Goal: Transaction & Acquisition: Purchase product/service

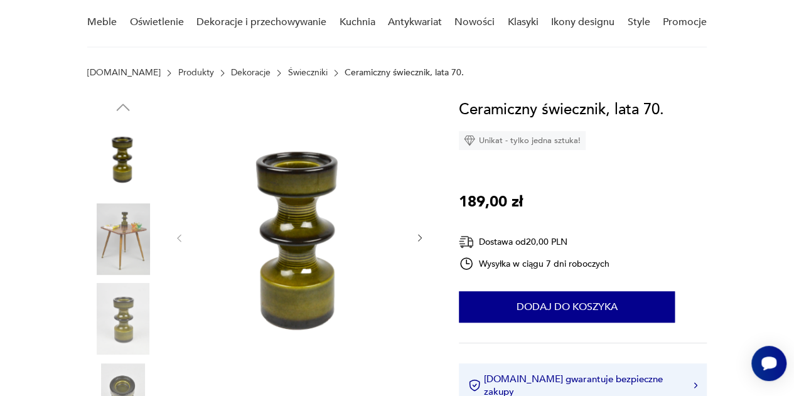
scroll to position [119, 0]
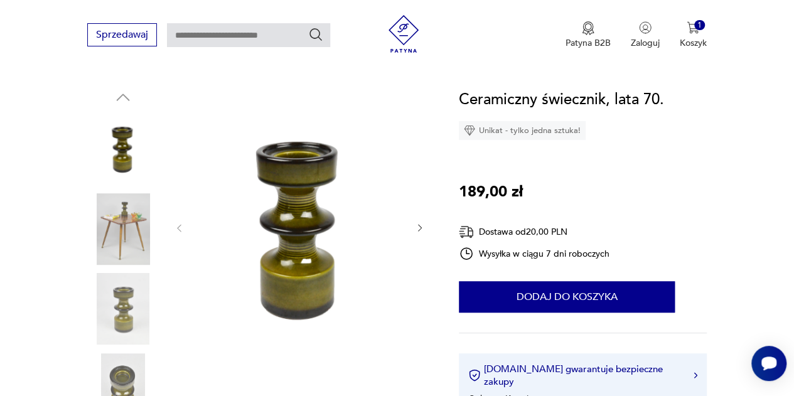
click at [147, 209] on img at bounding box center [123, 229] width 72 height 72
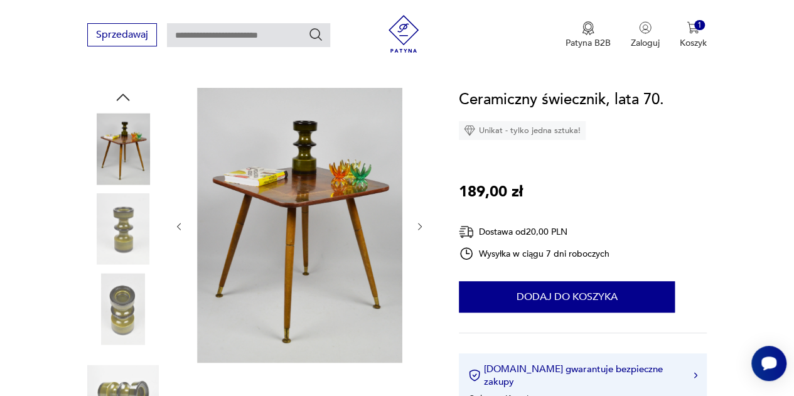
click at [121, 268] on div at bounding box center [123, 190] width 72 height 314
click at [123, 236] on img at bounding box center [123, 229] width 72 height 72
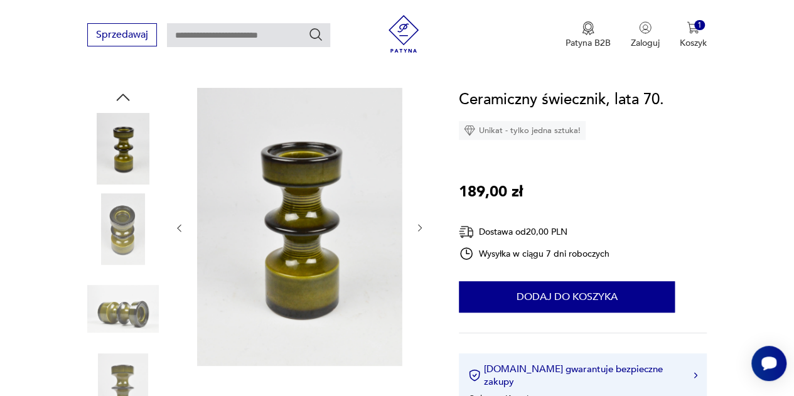
click at [124, 287] on img at bounding box center [123, 309] width 72 height 72
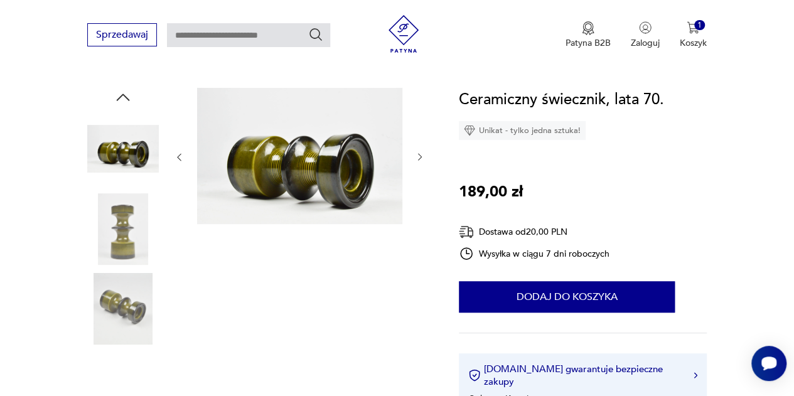
click at [126, 301] on img at bounding box center [123, 309] width 72 height 72
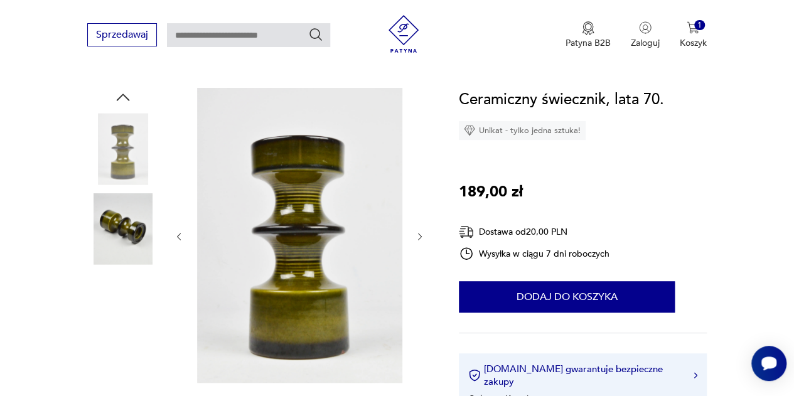
click at [128, 346] on div at bounding box center [123, 310] width 72 height 74
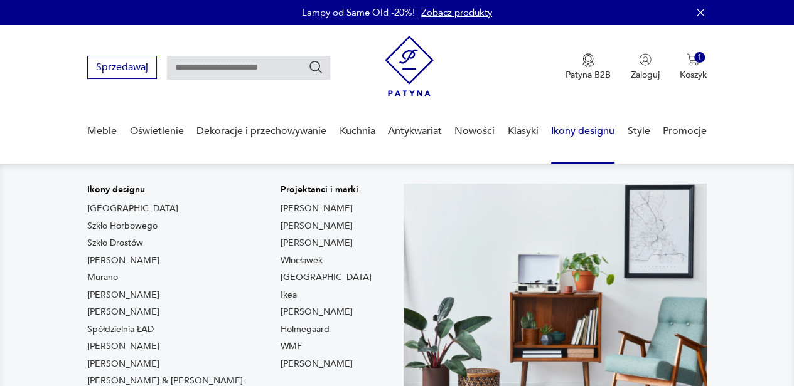
drag, startPoint x: 558, startPoint y: 140, endPoint x: 747, endPoint y: 207, distance: 199.8
click at [604, 219] on img at bounding box center [554, 300] width 303 height 233
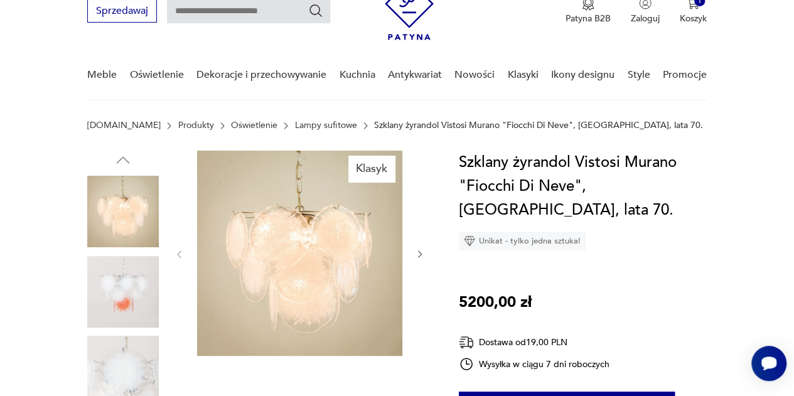
click at [164, 306] on div "Klasyk" at bounding box center [257, 333] width 341 height 364
click at [128, 293] on img at bounding box center [123, 292] width 72 height 72
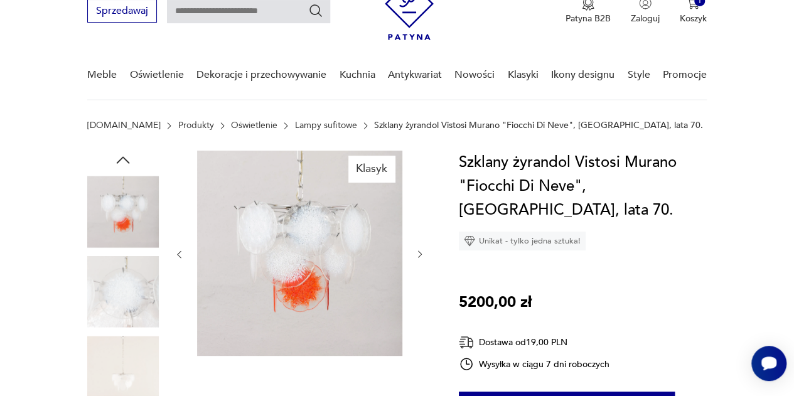
click at [133, 315] on img at bounding box center [123, 292] width 72 height 72
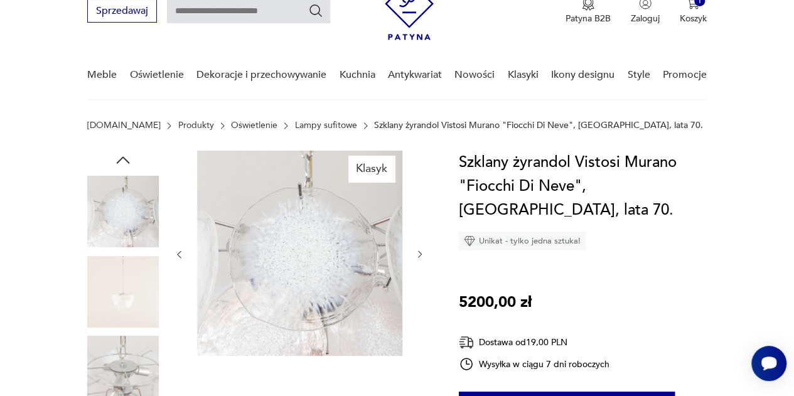
click at [136, 326] on img at bounding box center [123, 292] width 72 height 72
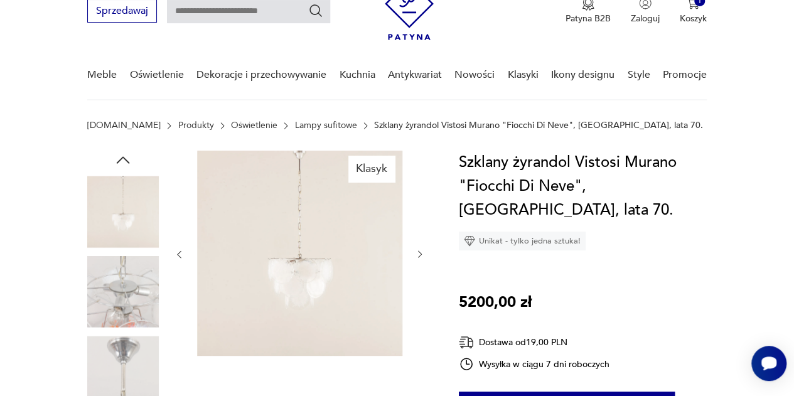
click at [139, 344] on img at bounding box center [123, 372] width 72 height 72
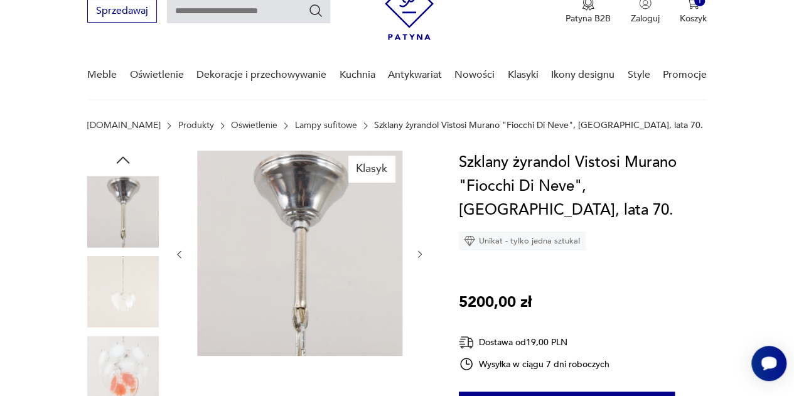
click at [141, 347] on img at bounding box center [123, 372] width 72 height 72
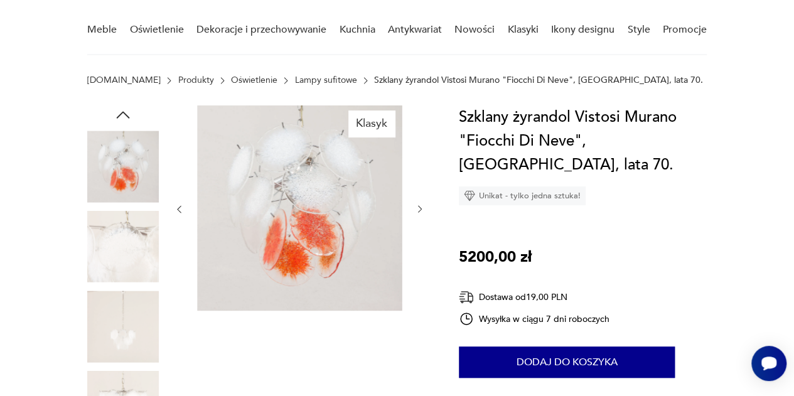
scroll to position [103, 0]
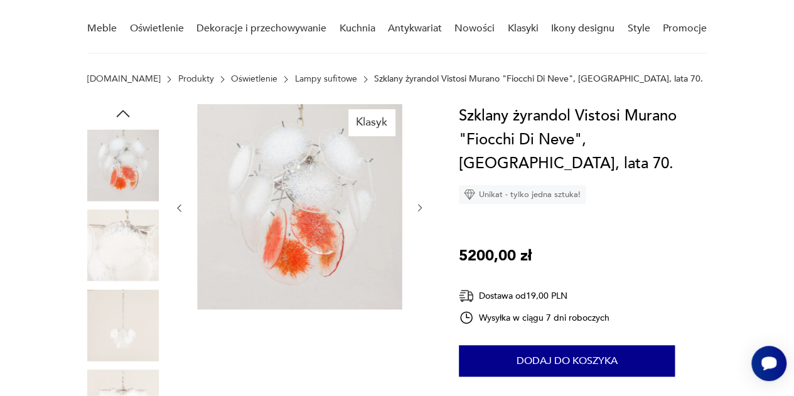
click at [141, 347] on img at bounding box center [123, 325] width 72 height 72
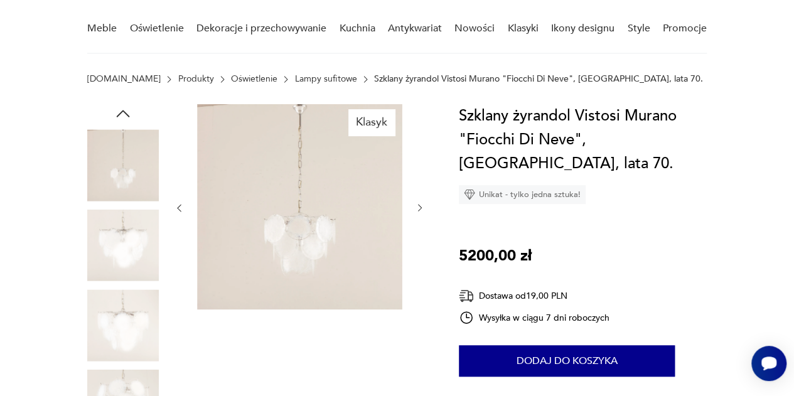
click at [141, 347] on img at bounding box center [123, 325] width 72 height 72
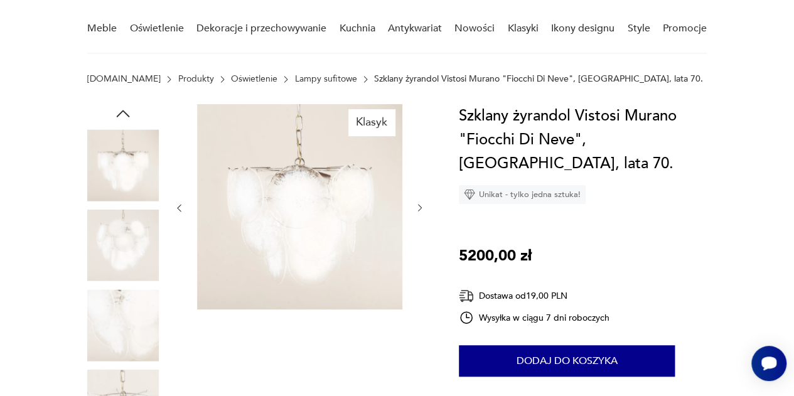
click at [141, 347] on img at bounding box center [123, 325] width 72 height 72
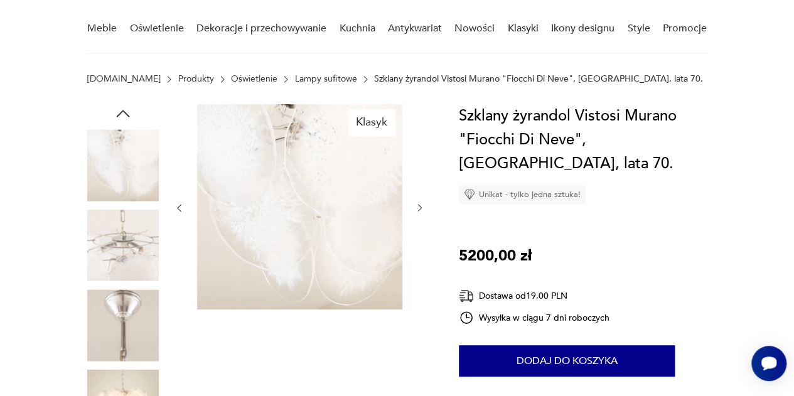
click at [141, 347] on img at bounding box center [123, 325] width 72 height 72
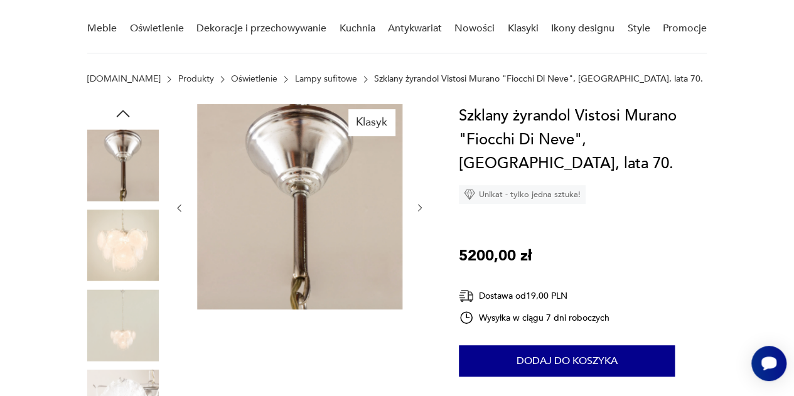
click at [141, 347] on img at bounding box center [123, 325] width 72 height 72
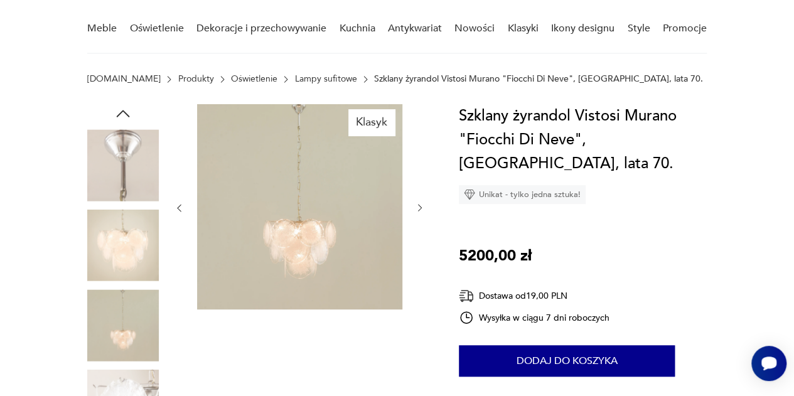
click at [139, 363] on div at bounding box center [123, 286] width 72 height 314
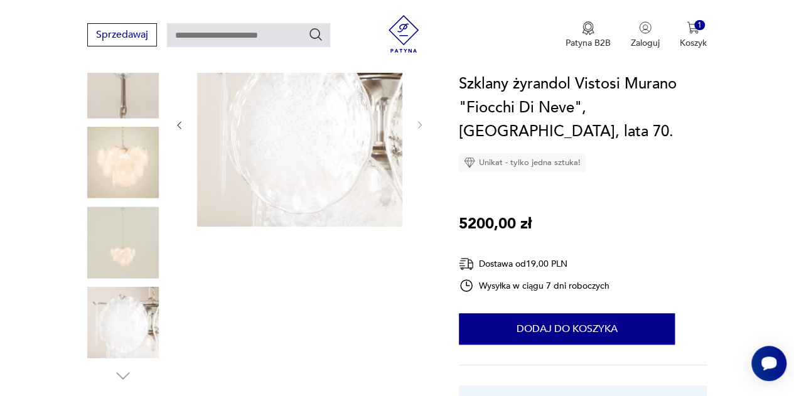
scroll to position [257, 0]
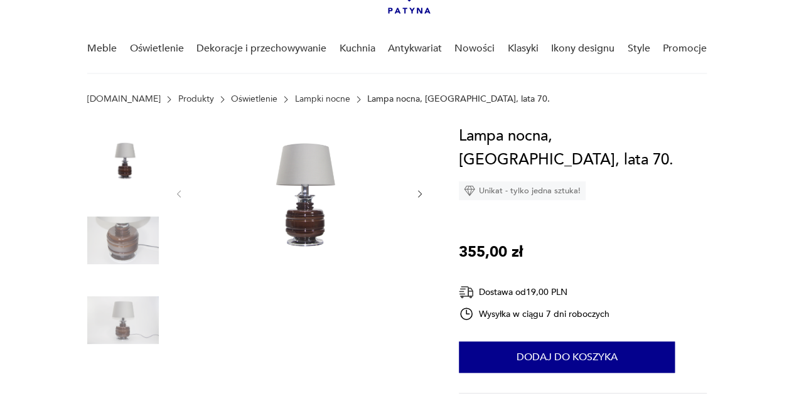
scroll to position [82, 0]
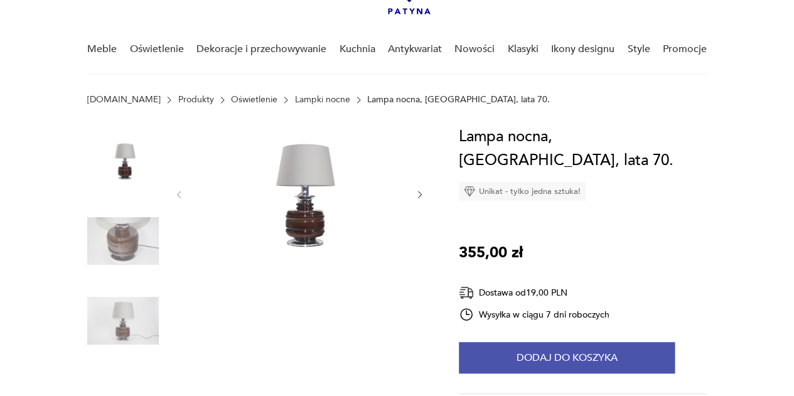
click at [542, 342] on button "Dodaj do koszyka" at bounding box center [567, 357] width 216 height 31
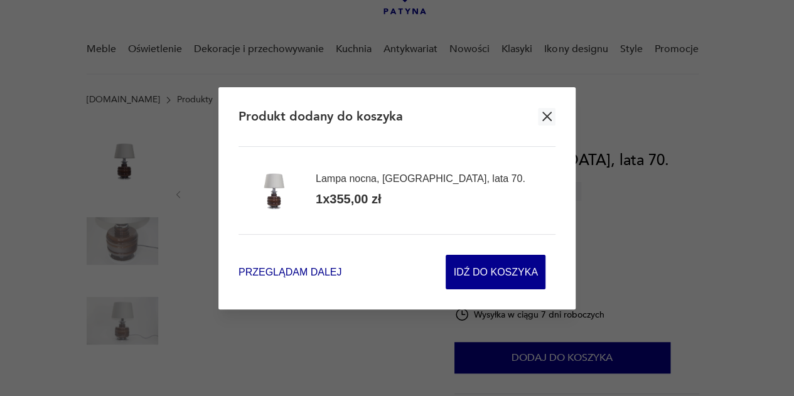
click at [316, 277] on span "Przeglądam dalej" at bounding box center [289, 272] width 103 height 14
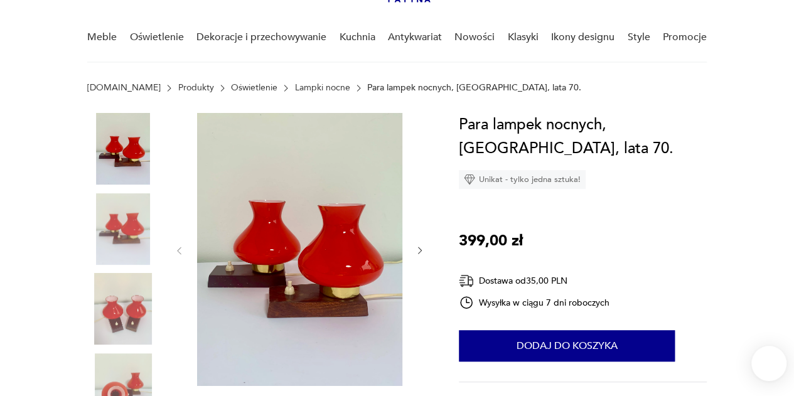
scroll to position [95, 0]
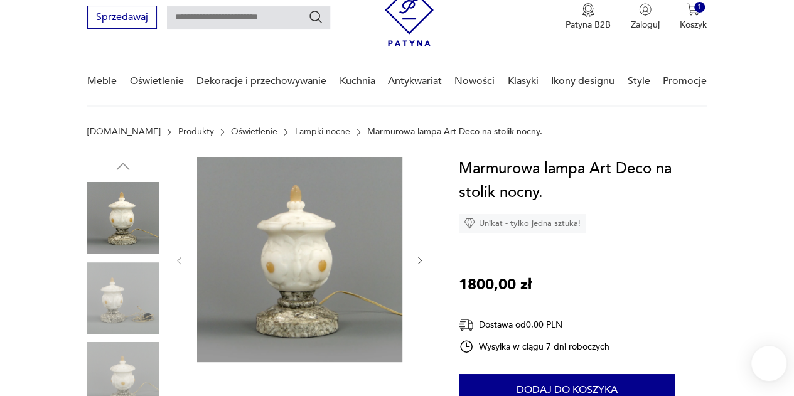
scroll to position [69, 0]
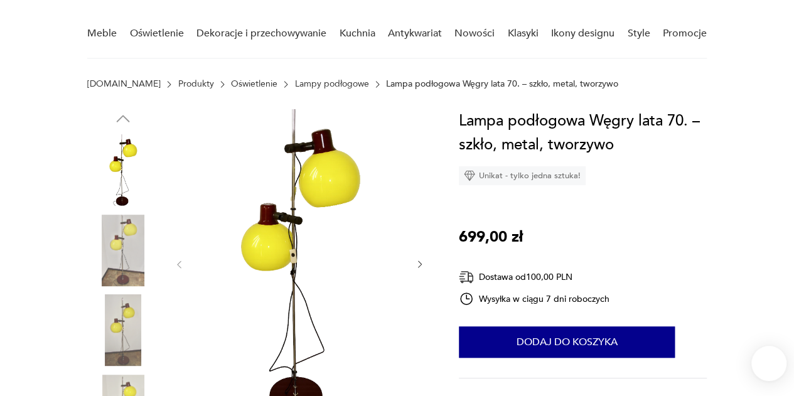
scroll to position [99, 0]
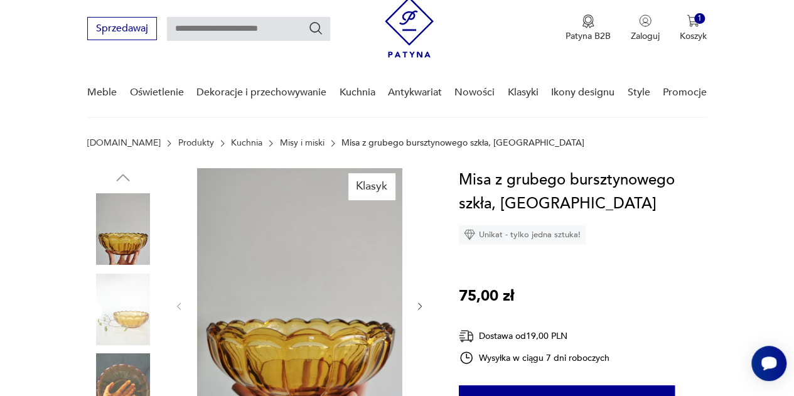
scroll to position [96, 0]
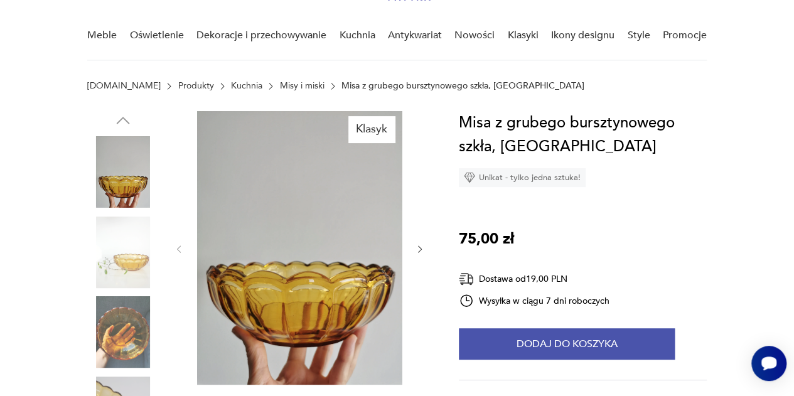
click at [550, 351] on button "Dodaj do koszyka" at bounding box center [567, 343] width 216 height 31
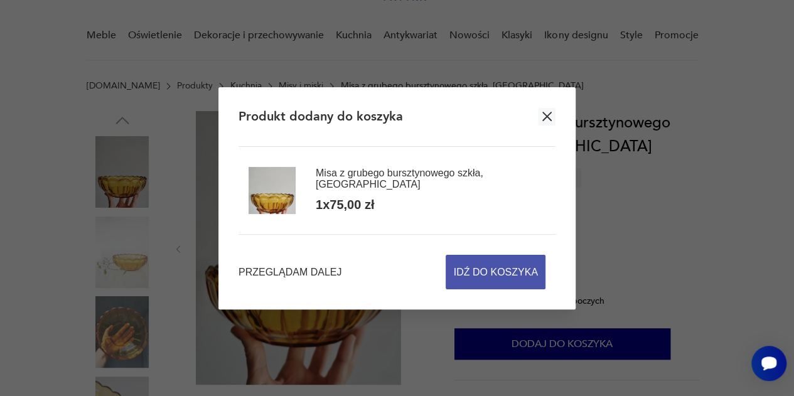
click at [511, 278] on span "Idź do koszyka" at bounding box center [496, 271] width 84 height 33
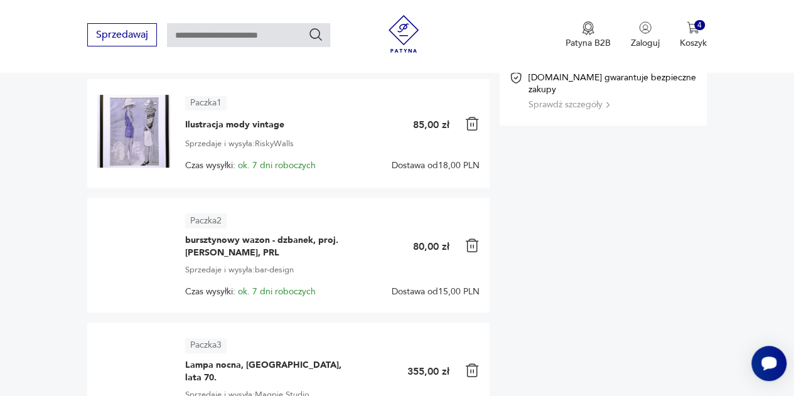
scroll to position [203, 0]
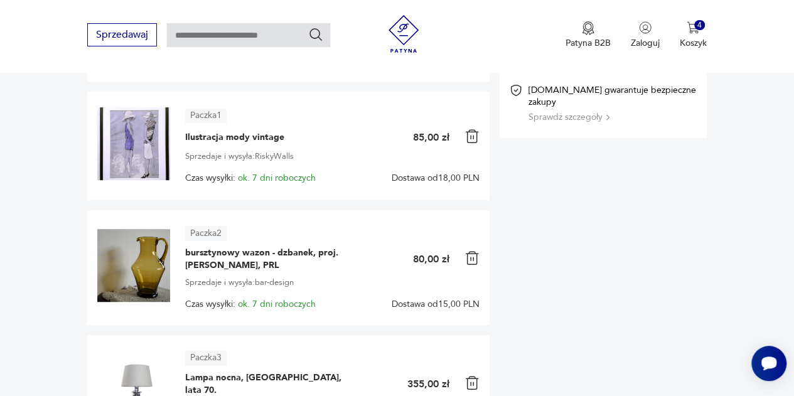
click at [124, 132] on img at bounding box center [133, 143] width 73 height 73
click at [195, 137] on span "Ilustracja mody vintage" at bounding box center [234, 137] width 99 height 13
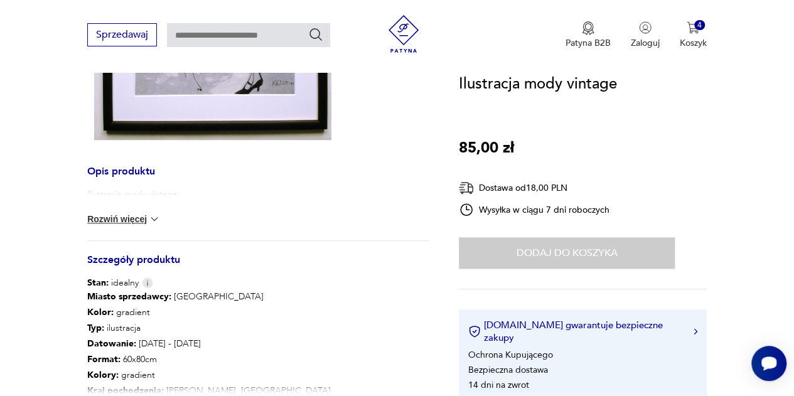
scroll to position [385, 0]
click at [139, 220] on button "Rozwiń więcej" at bounding box center [123, 218] width 73 height 13
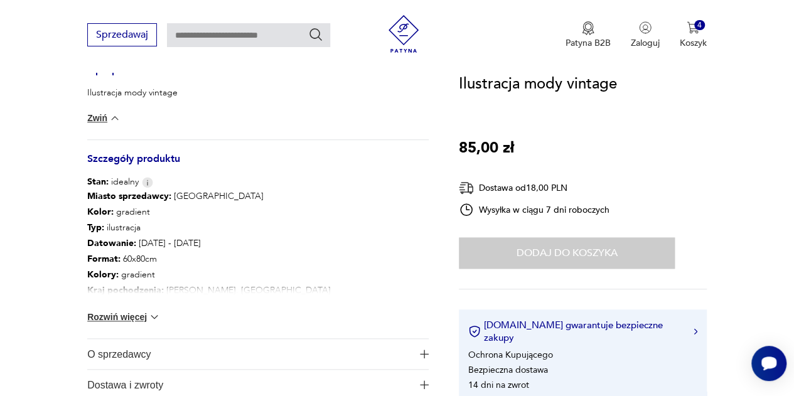
scroll to position [486, 0]
click at [132, 310] on button "Rozwiń więcej" at bounding box center [123, 316] width 73 height 13
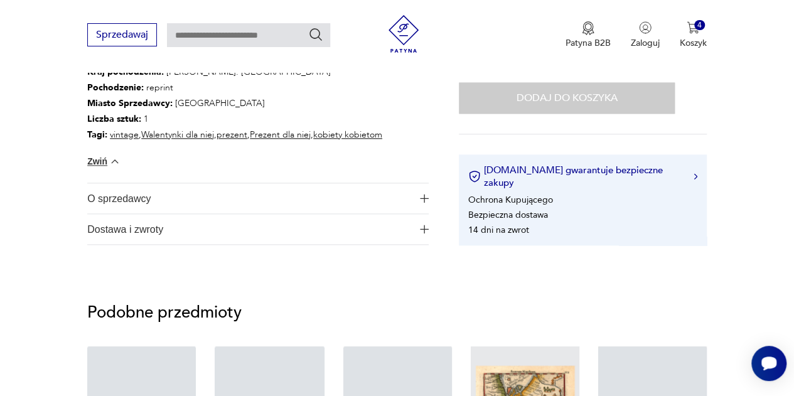
scroll to position [724, 0]
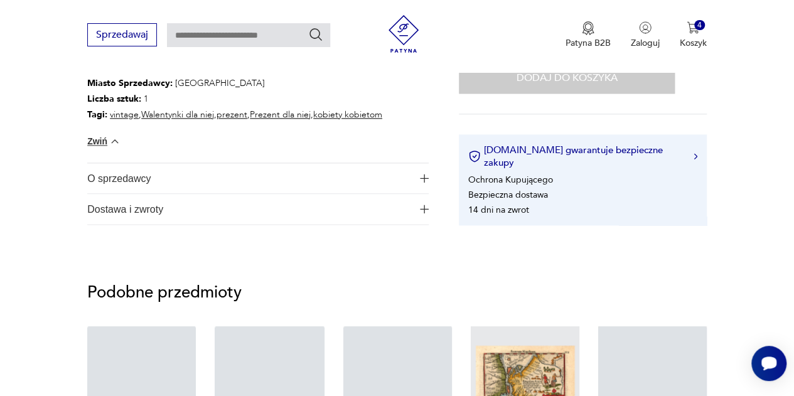
click at [404, 196] on span "Dostawa i zwroty" at bounding box center [249, 209] width 324 height 30
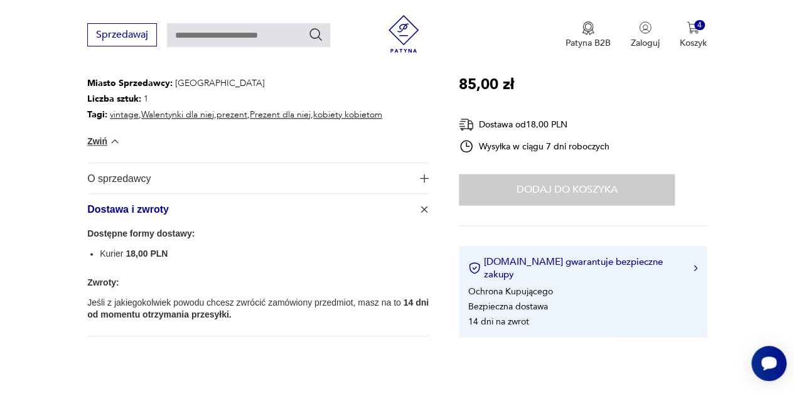
click at [403, 168] on span "O sprzedawcy" at bounding box center [249, 178] width 324 height 30
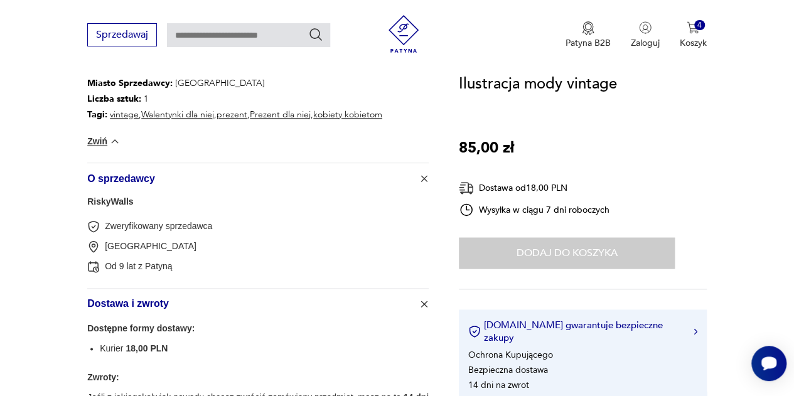
click at [407, 180] on span "O sprzedawcy" at bounding box center [249, 178] width 324 height 30
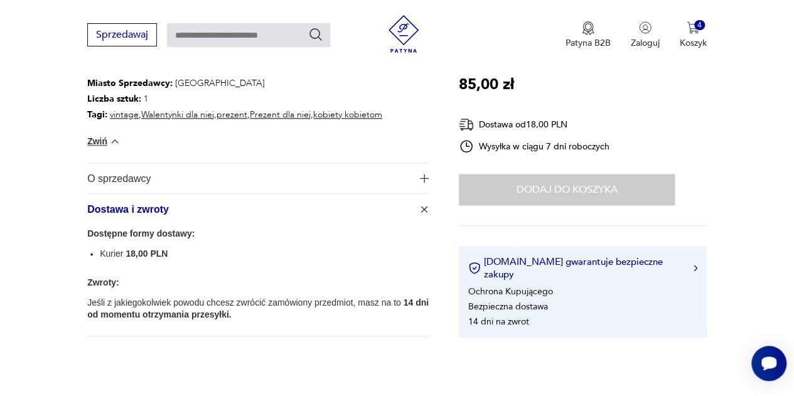
click at [418, 210] on button "Dostawa i zwroty" at bounding box center [257, 209] width 341 height 30
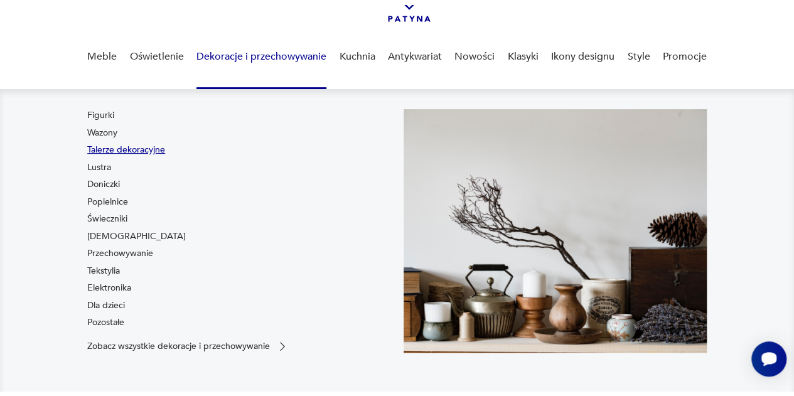
scroll to position [80, 0]
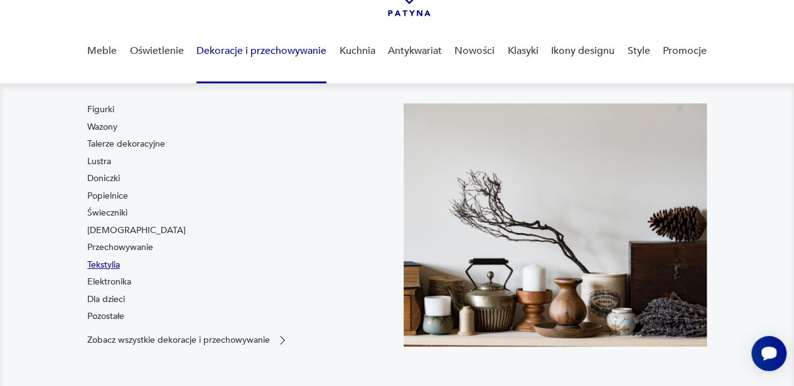
click at [114, 265] on link "Tekstylia" at bounding box center [103, 265] width 33 height 13
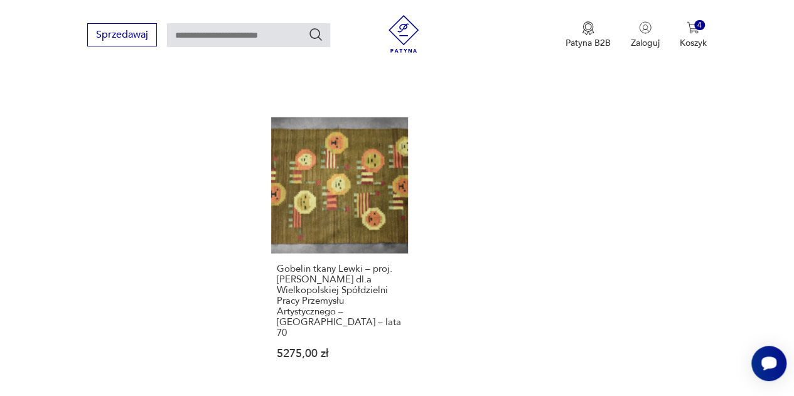
scroll to position [1722, 0]
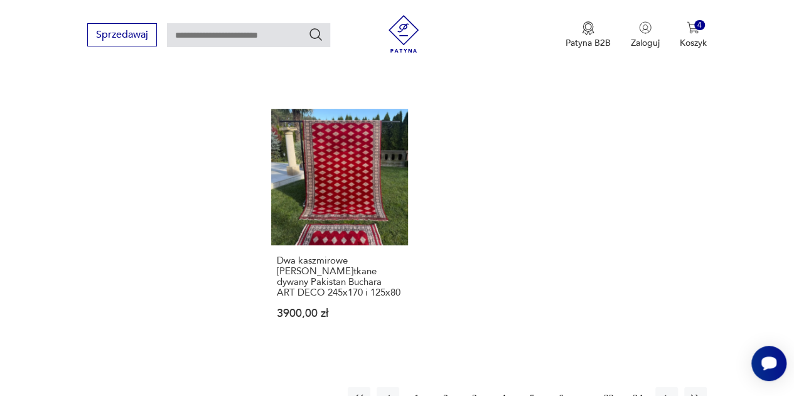
scroll to position [1730, 0]
click at [477, 386] on button "3" at bounding box center [474, 397] width 23 height 23
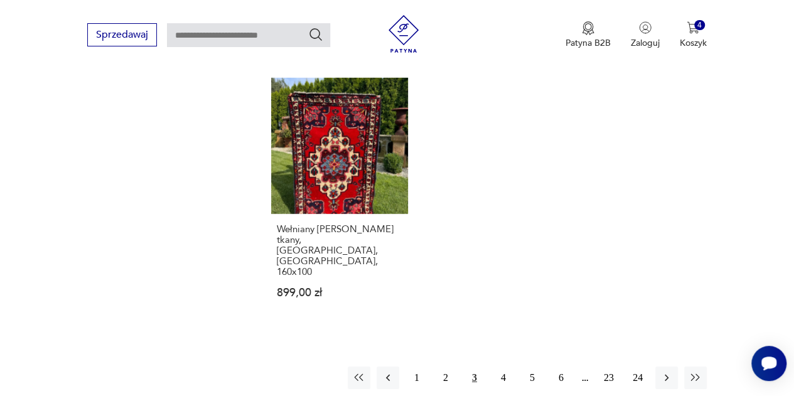
scroll to position [1739, 0]
click at [503, 366] on button "4" at bounding box center [503, 377] width 23 height 23
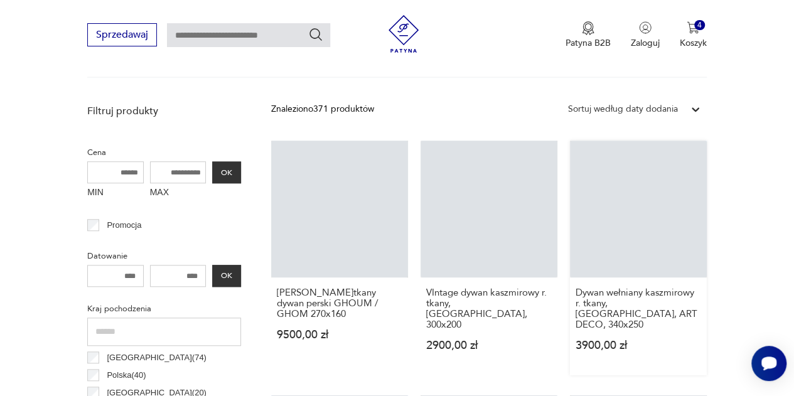
scroll to position [425, 0]
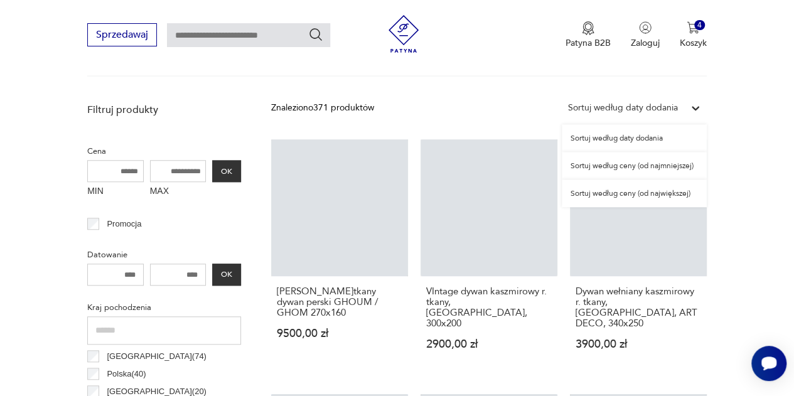
click at [622, 105] on div "Sortuj według daty dodania" at bounding box center [623, 108] width 110 height 14
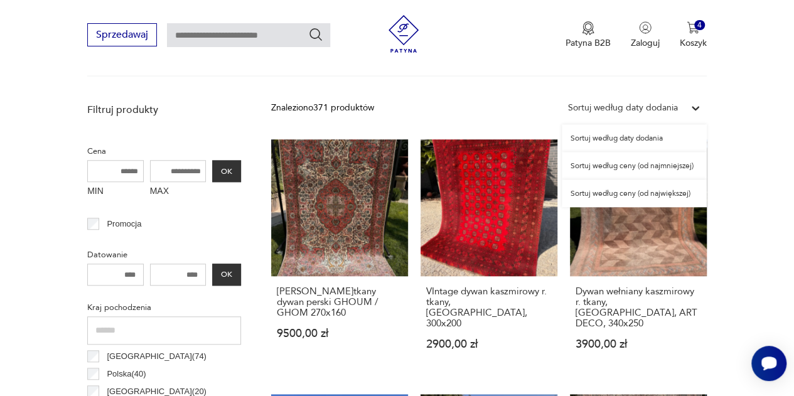
click at [640, 172] on div "Sortuj według ceny (od najmniejszej)" at bounding box center [634, 166] width 145 height 28
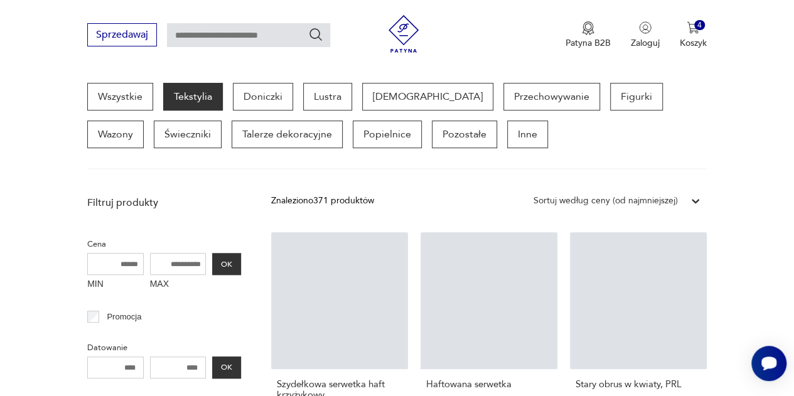
scroll to position [410, 0]
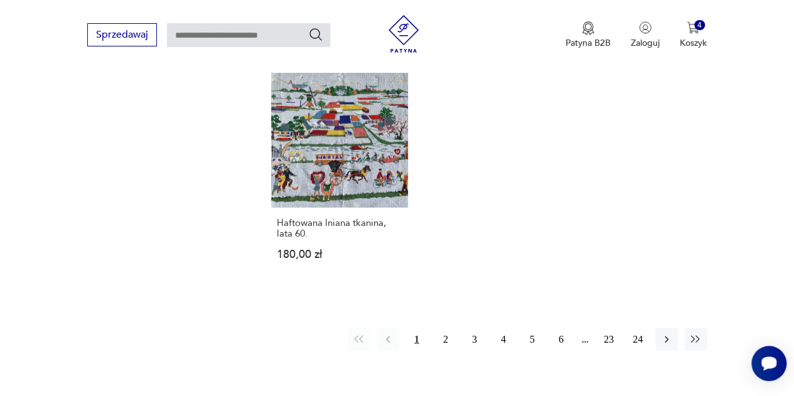
scroll to position [1644, 0]
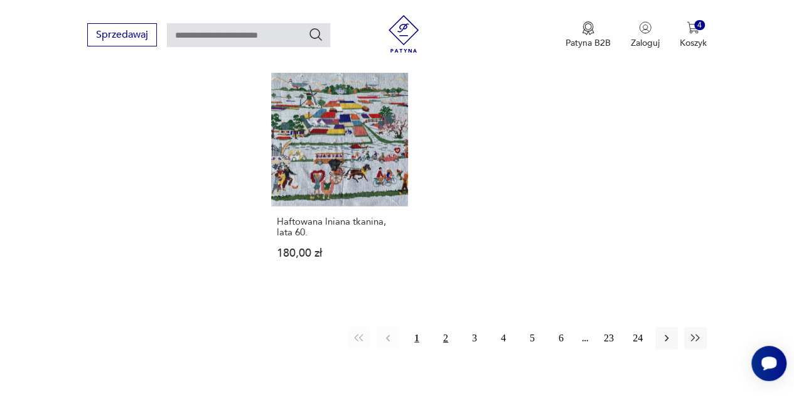
click at [445, 334] on button "2" at bounding box center [445, 338] width 23 height 23
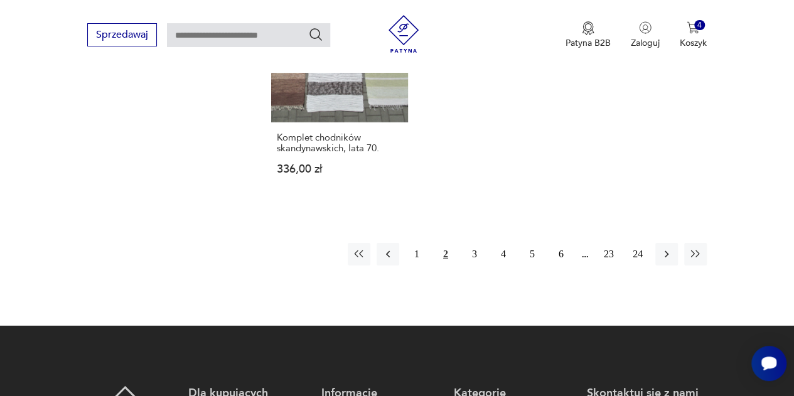
scroll to position [1850, 0]
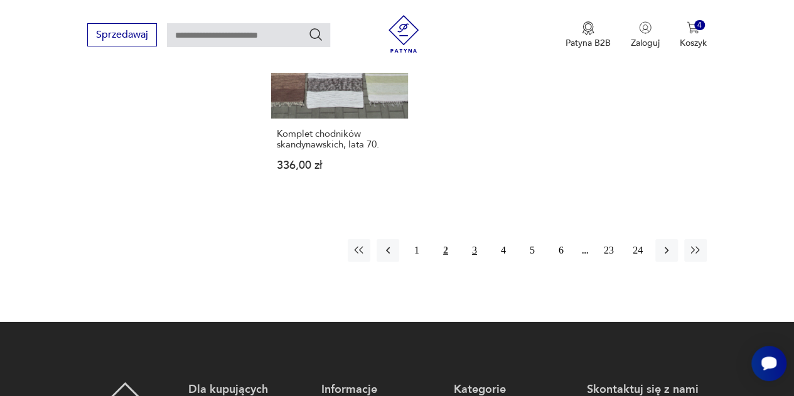
click at [472, 239] on button "3" at bounding box center [474, 250] width 23 height 23
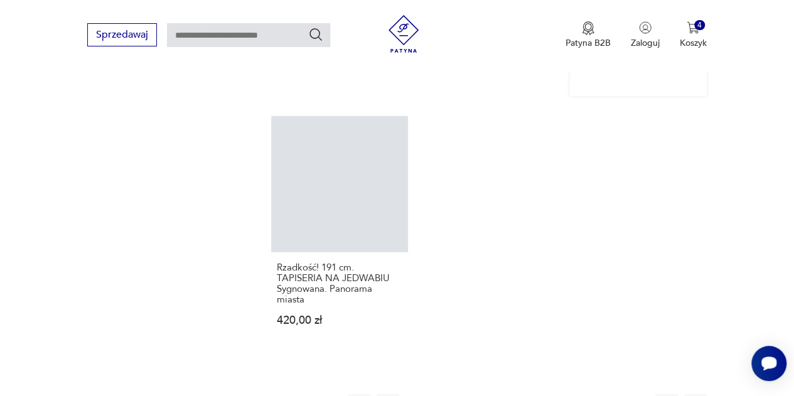
scroll to position [1807, 0]
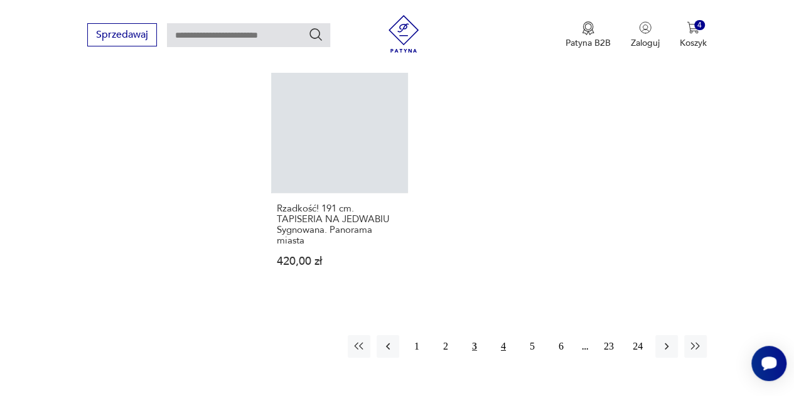
click at [500, 335] on button "4" at bounding box center [503, 346] width 23 height 23
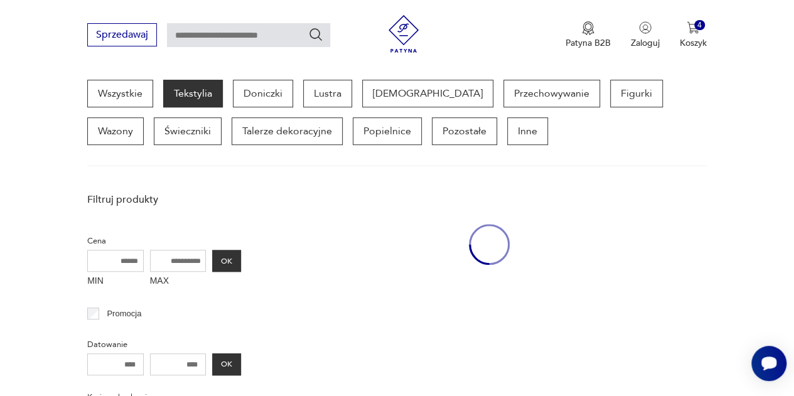
scroll to position [333, 0]
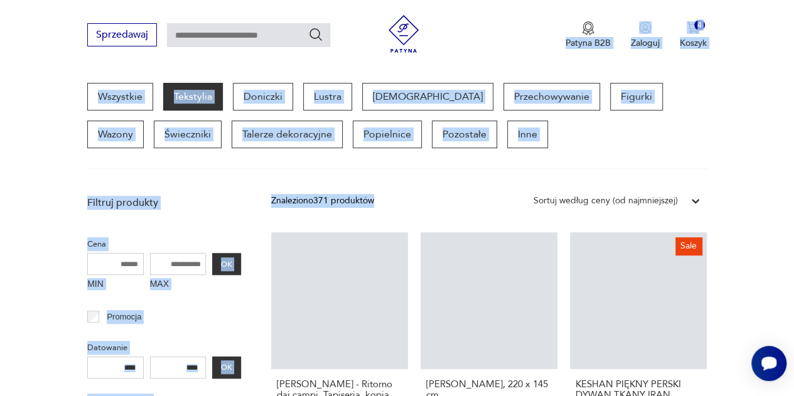
drag, startPoint x: 542, startPoint y: 24, endPoint x: 452, endPoint y: 186, distance: 185.9
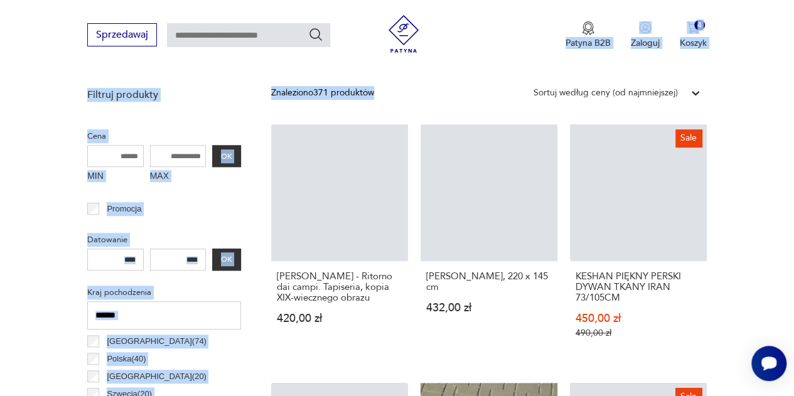
scroll to position [440, 0]
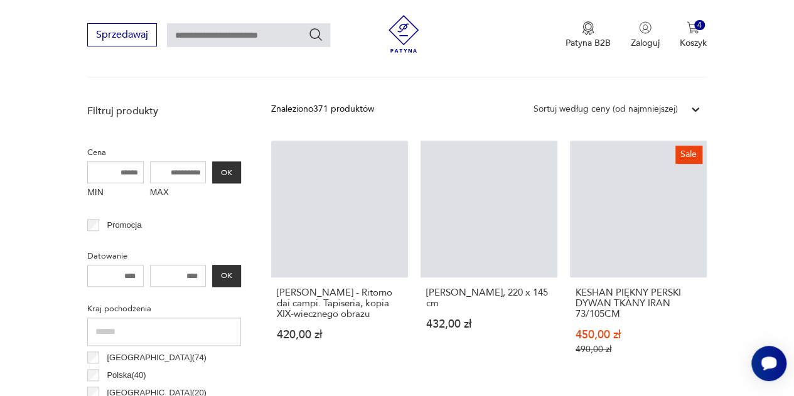
scroll to position [423, 0]
drag, startPoint x: 760, startPoint y: 238, endPoint x: 774, endPoint y: 240, distance: 13.3
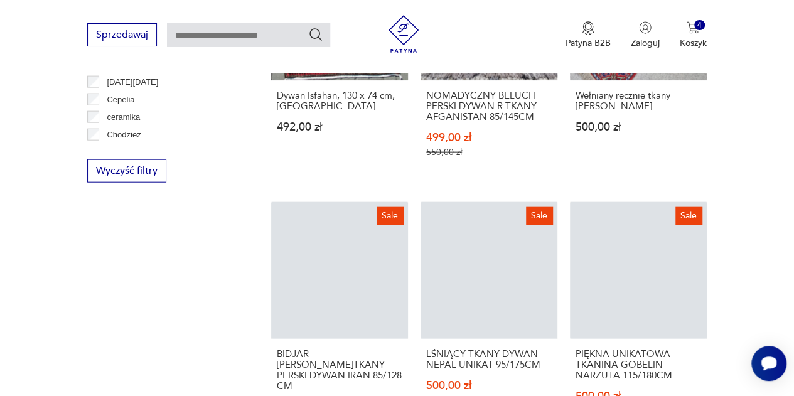
scroll to position [1457, 0]
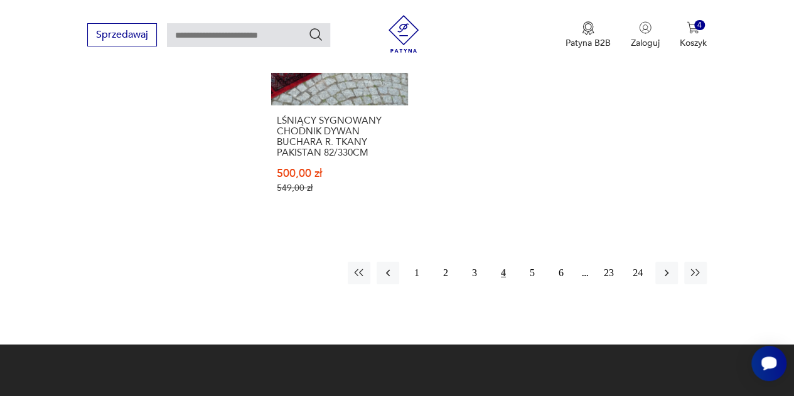
scroll to position [1920, 0]
click at [530, 262] on button "5" at bounding box center [532, 273] width 23 height 23
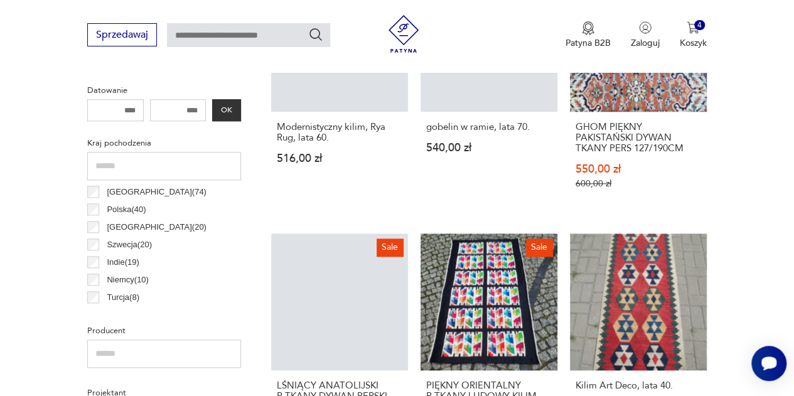
scroll to position [592, 0]
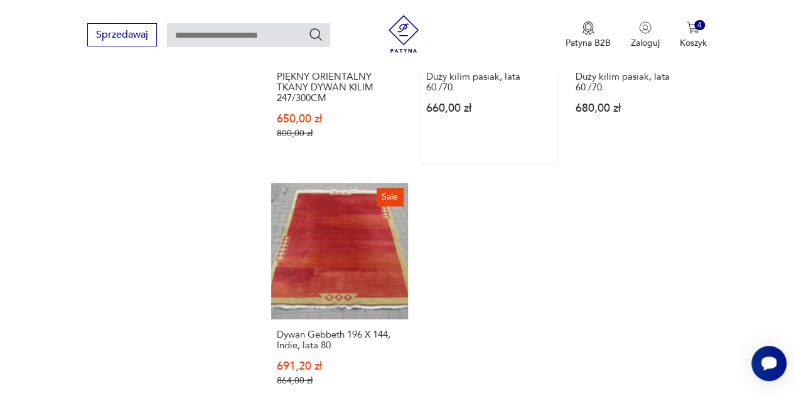
scroll to position [1750, 0]
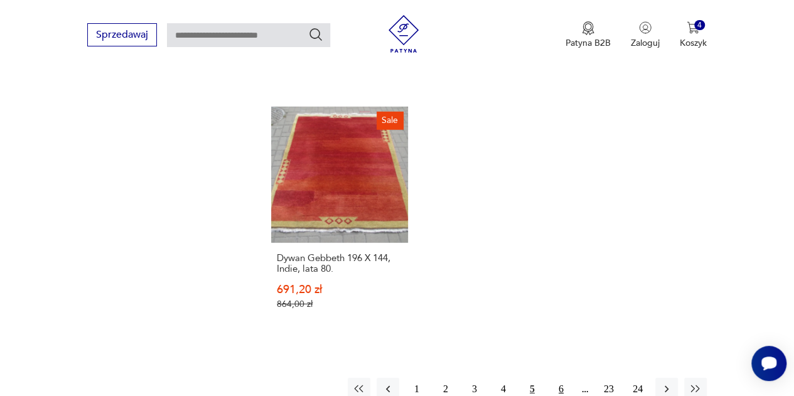
click at [557, 378] on button "6" at bounding box center [561, 389] width 23 height 23
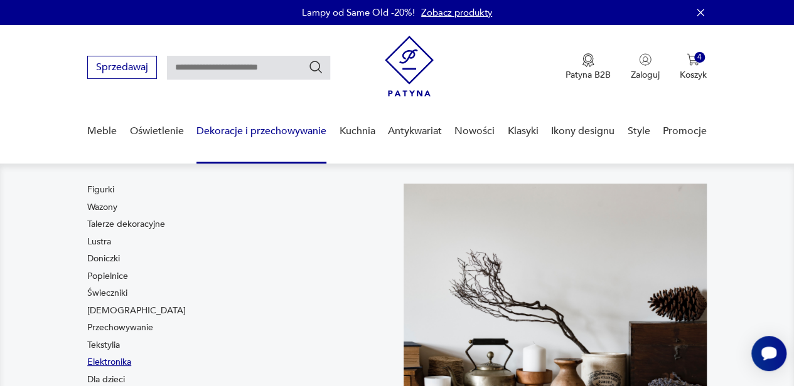
click at [120, 362] on link "Elektronika" at bounding box center [109, 362] width 44 height 13
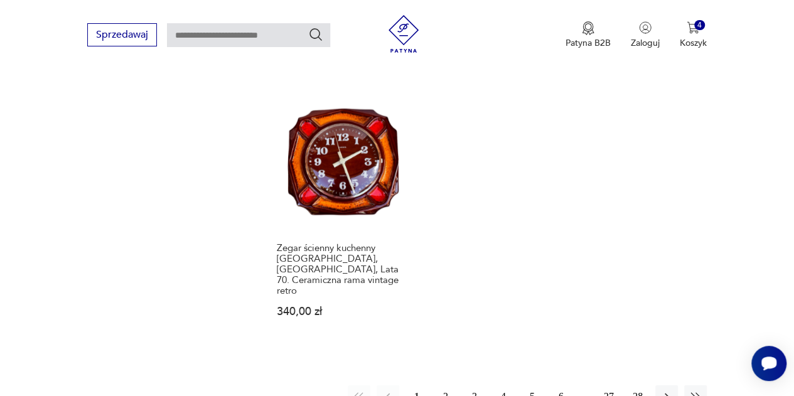
scroll to position [1661, 0]
click at [447, 385] on button "2" at bounding box center [445, 396] width 23 height 23
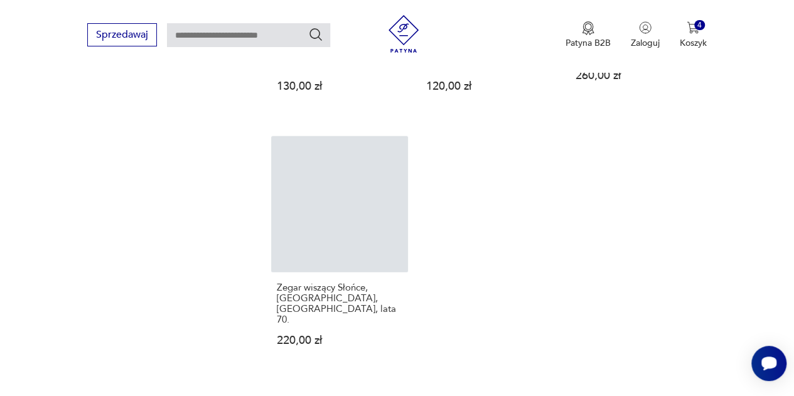
scroll to position [1676, 0]
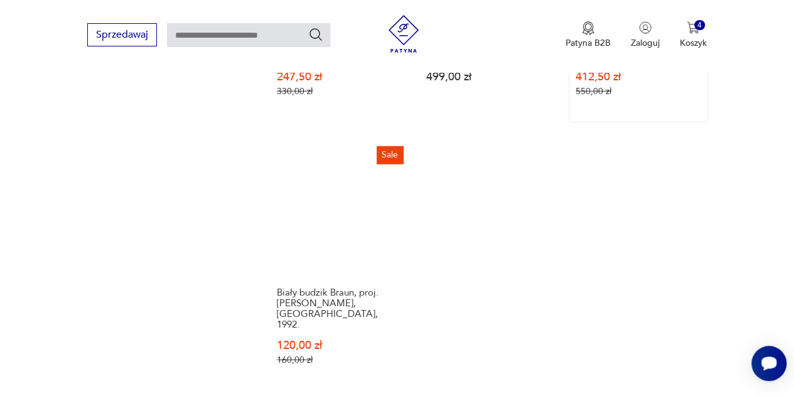
scroll to position [1718, 0]
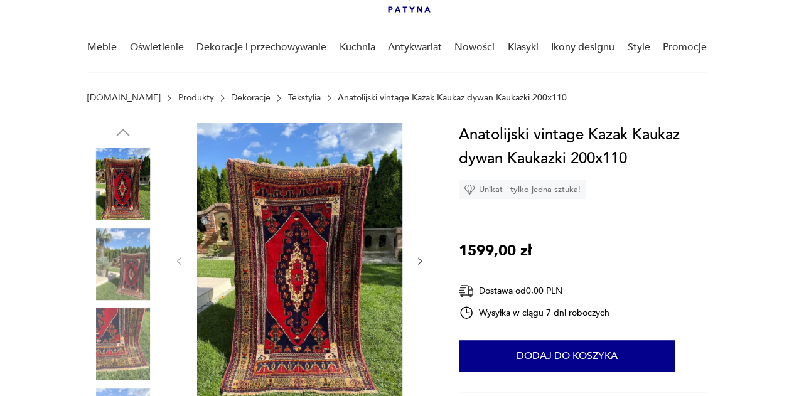
click at [137, 241] on img at bounding box center [123, 264] width 72 height 72
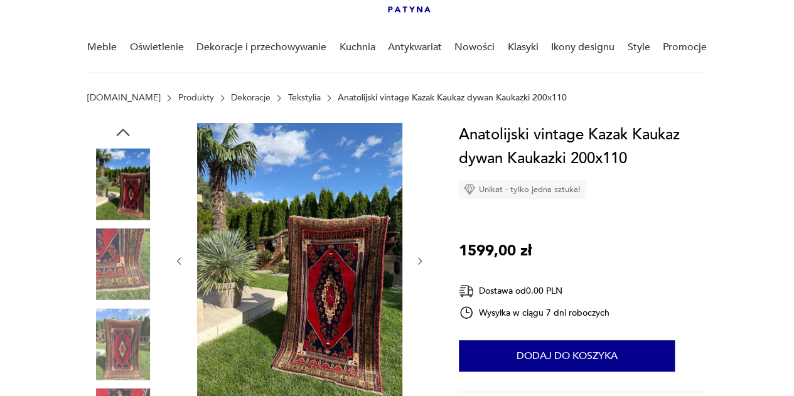
click at [138, 304] on div at bounding box center [123, 225] width 72 height 314
click at [137, 322] on img at bounding box center [123, 344] width 72 height 72
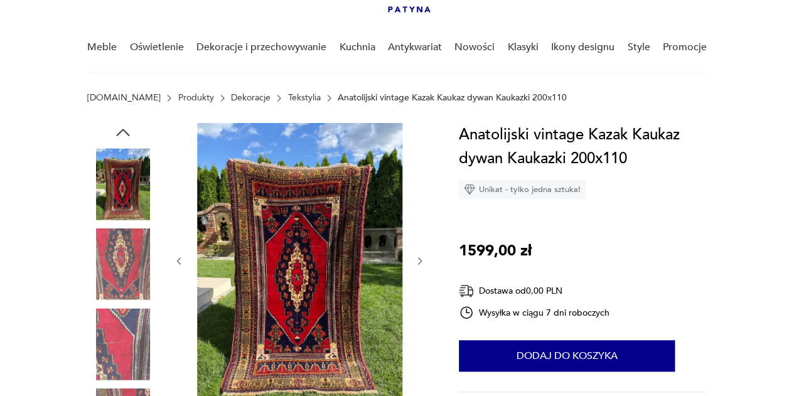
click at [137, 322] on img at bounding box center [123, 344] width 72 height 72
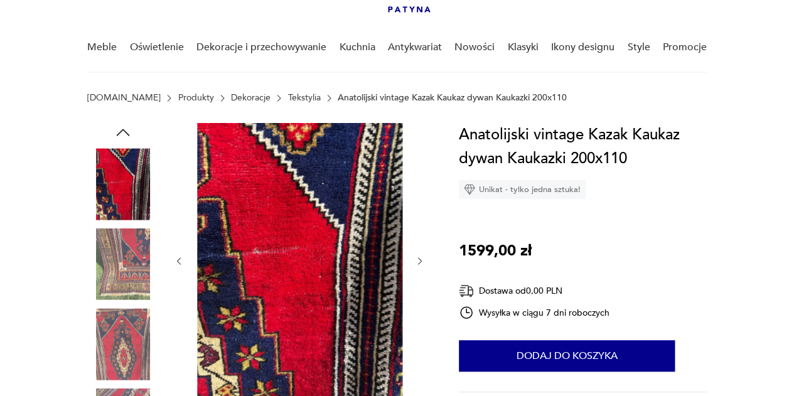
click at [137, 322] on img at bounding box center [123, 344] width 72 height 72
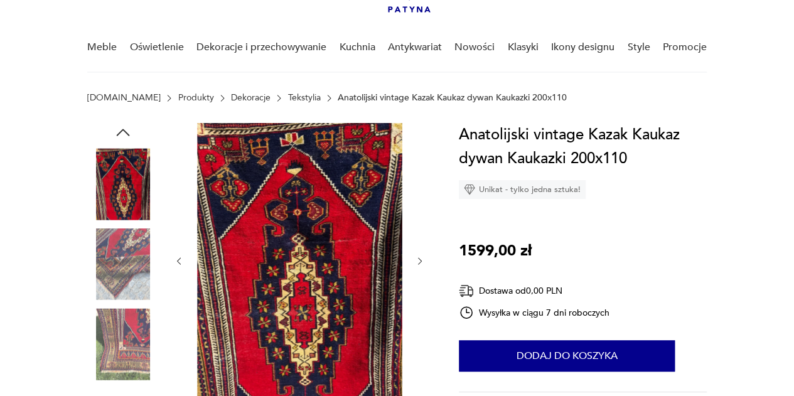
click at [137, 322] on img at bounding box center [123, 344] width 72 height 72
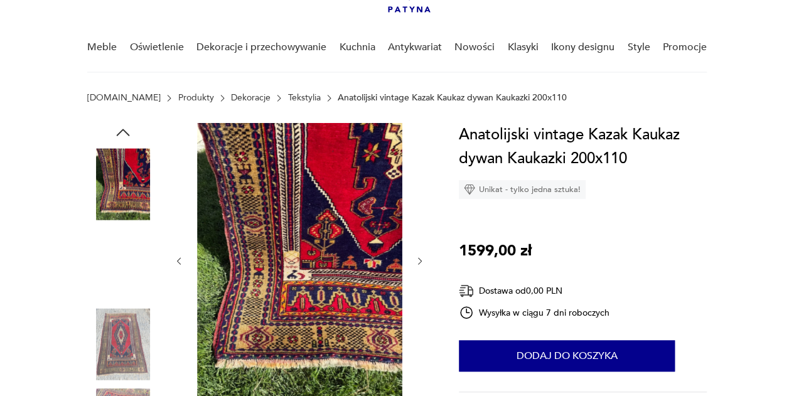
click at [137, 322] on img at bounding box center [123, 344] width 72 height 72
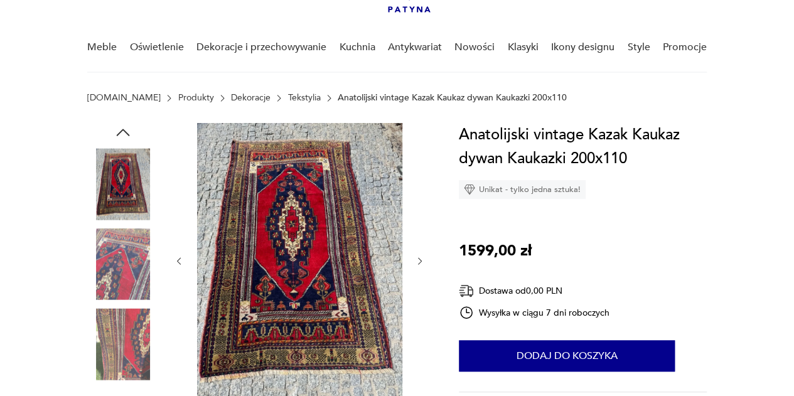
click at [137, 322] on img at bounding box center [123, 344] width 72 height 72
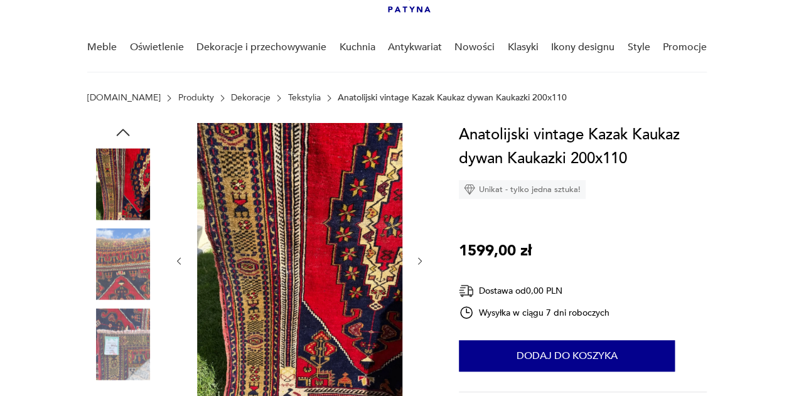
click at [137, 322] on img at bounding box center [123, 344] width 72 height 72
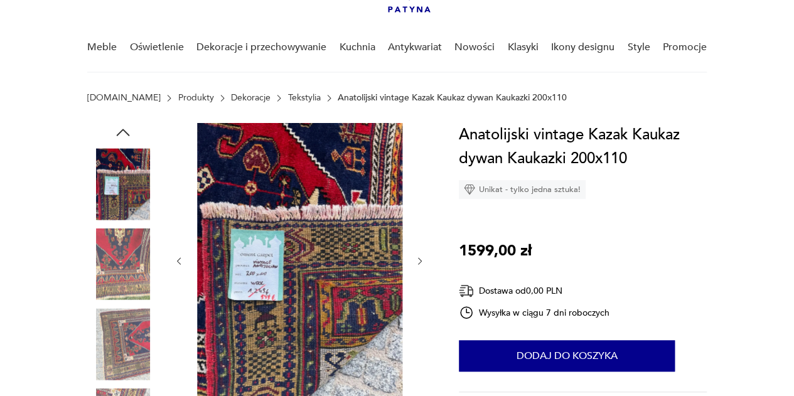
click at [137, 322] on img at bounding box center [123, 344] width 72 height 72
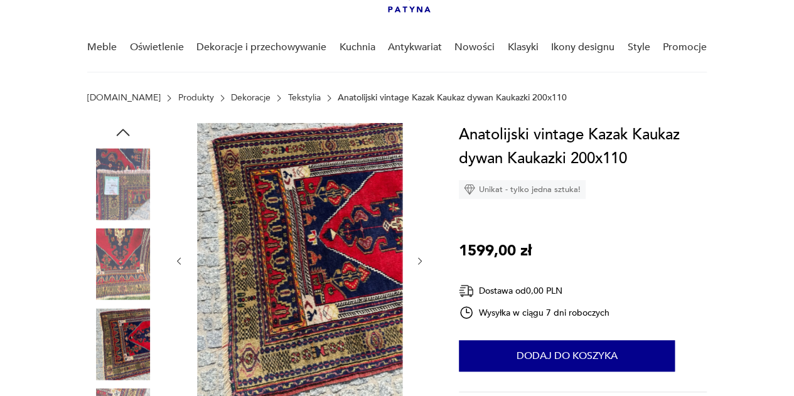
click at [137, 322] on img at bounding box center [123, 344] width 72 height 72
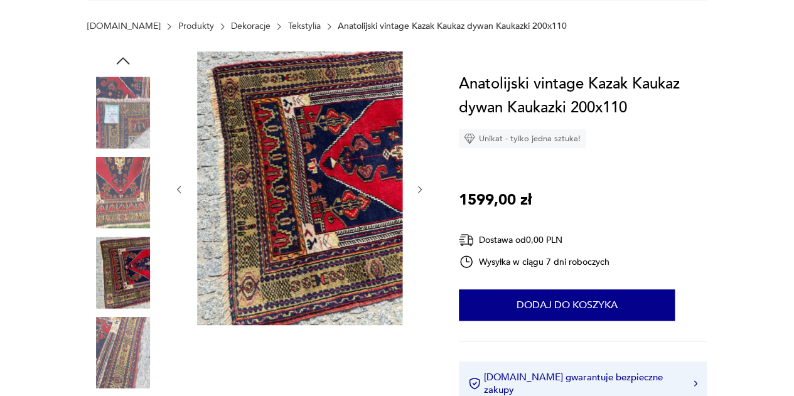
scroll to position [156, 0]
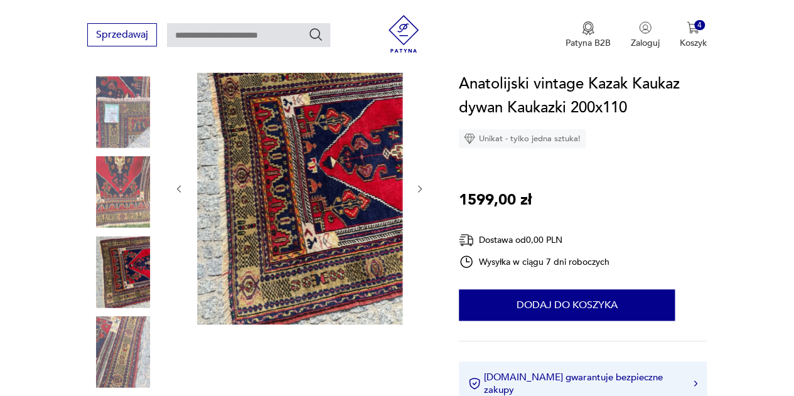
click at [137, 322] on img at bounding box center [123, 352] width 72 height 72
